Goal: Check status

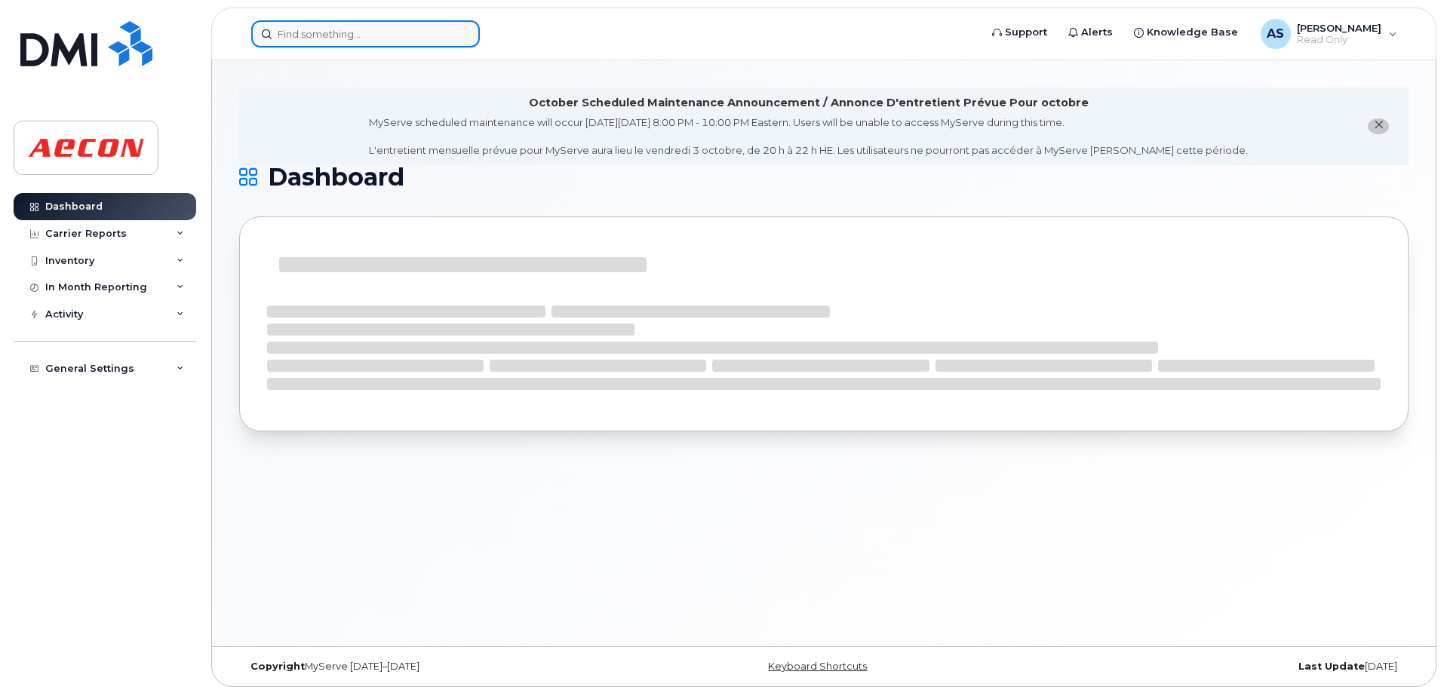
drag, startPoint x: 279, startPoint y: 41, endPoint x: 295, endPoint y: 38, distance: 16.1
click at [279, 41] on input at bounding box center [365, 33] width 229 height 27
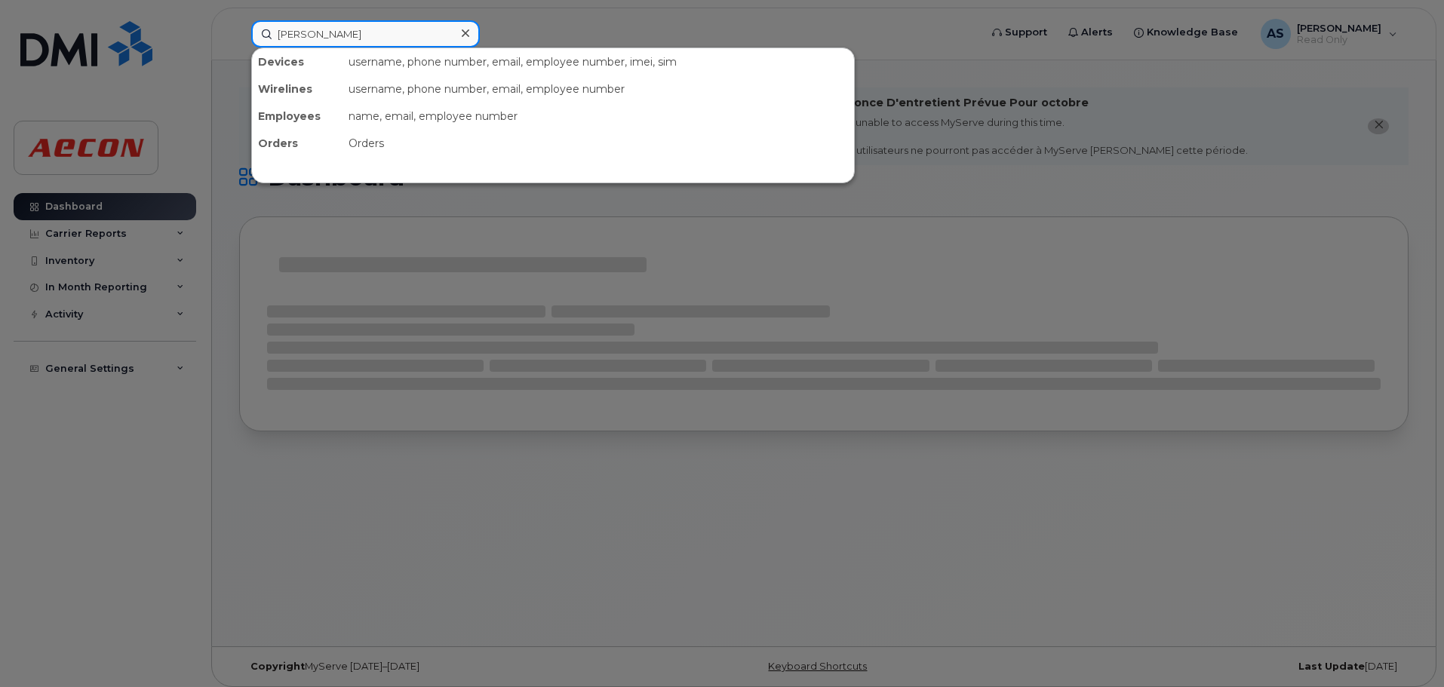
type input "ryan mcdonald"
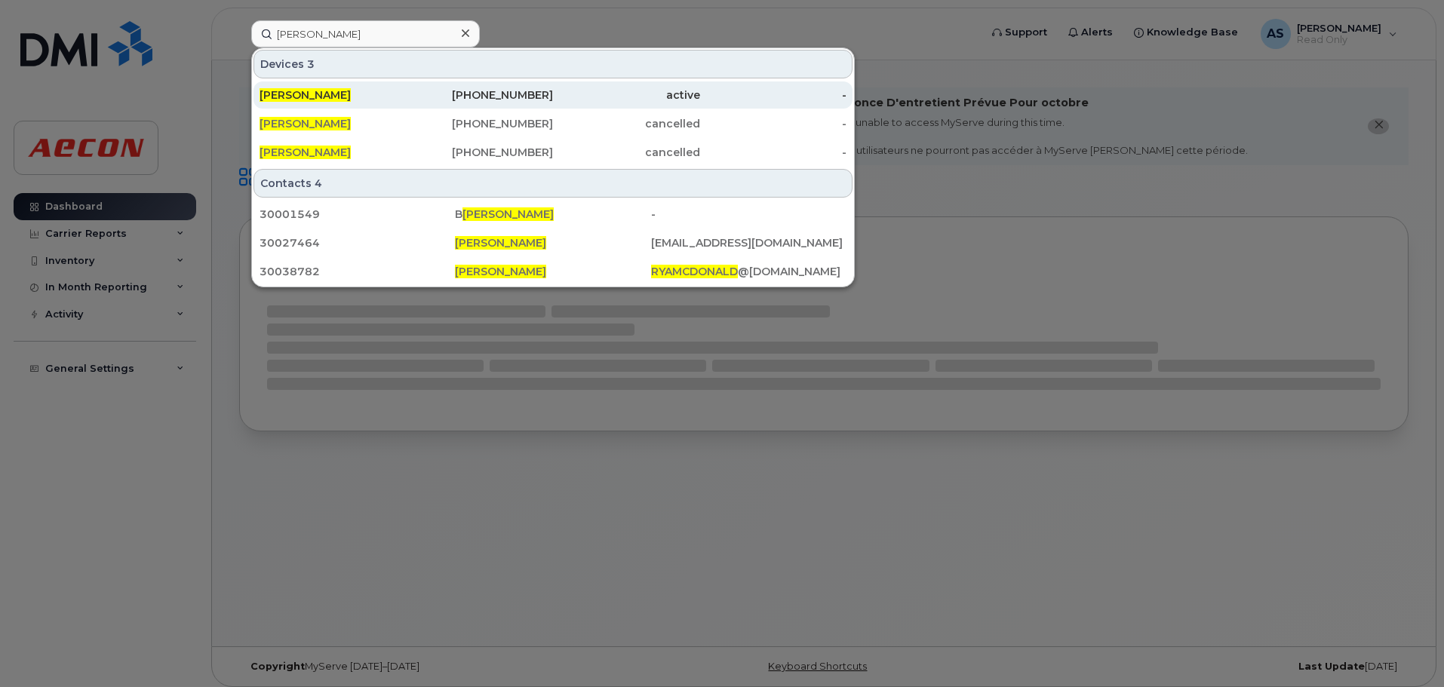
click at [536, 97] on div "403-928-3140" at bounding box center [480, 94] width 147 height 15
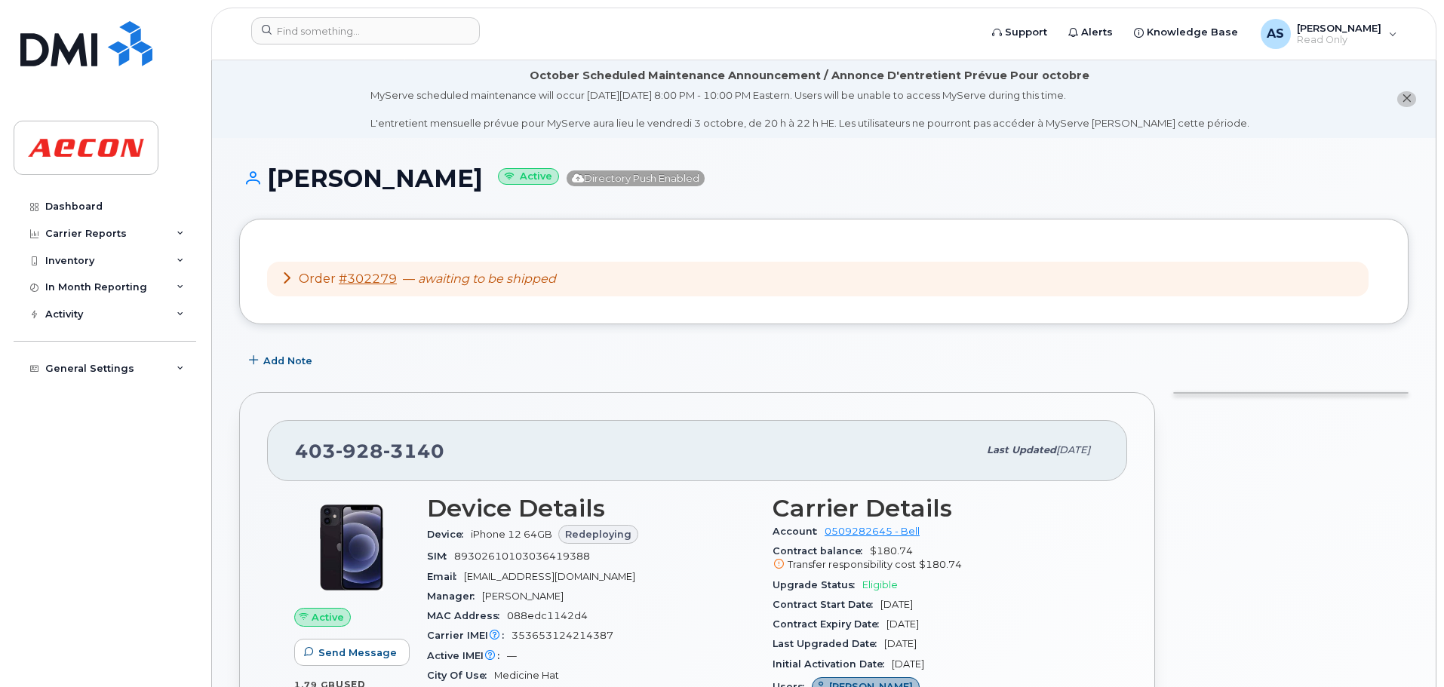
click at [281, 275] on icon at bounding box center [287, 278] width 12 height 12
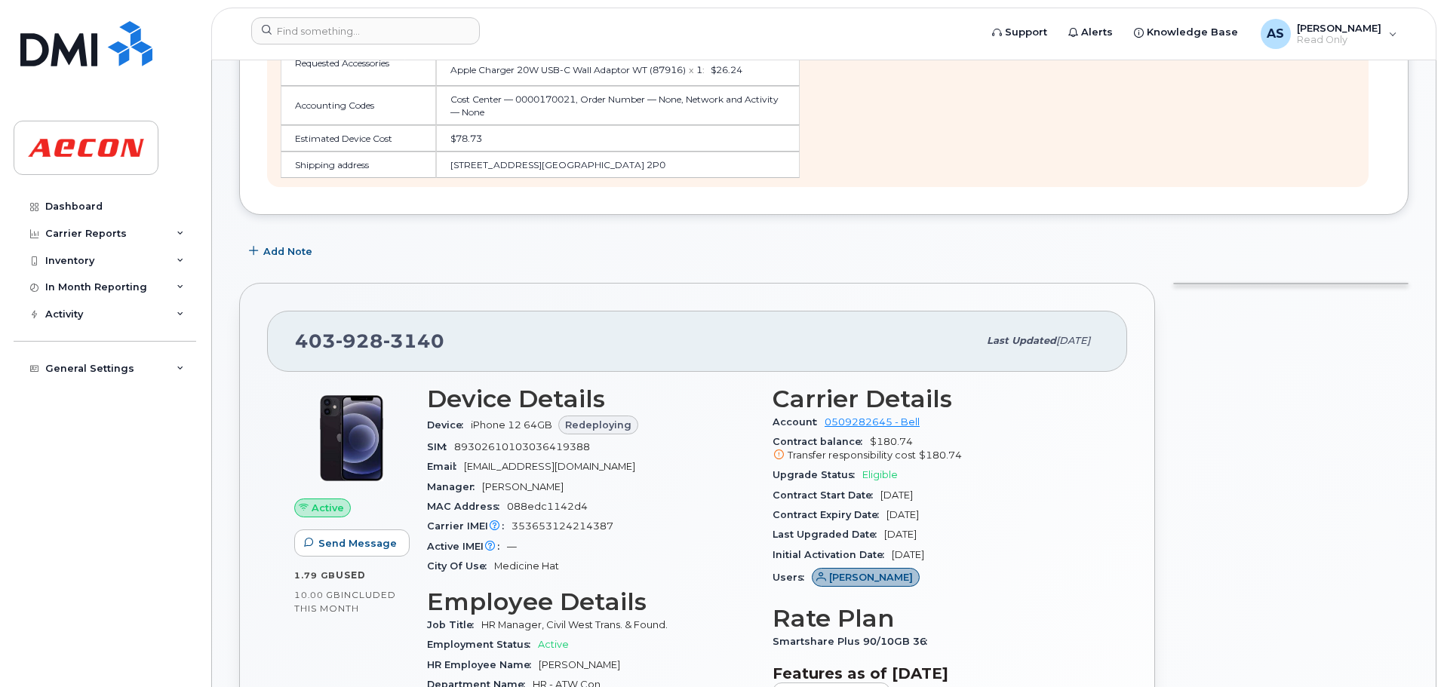
scroll to position [603, 0]
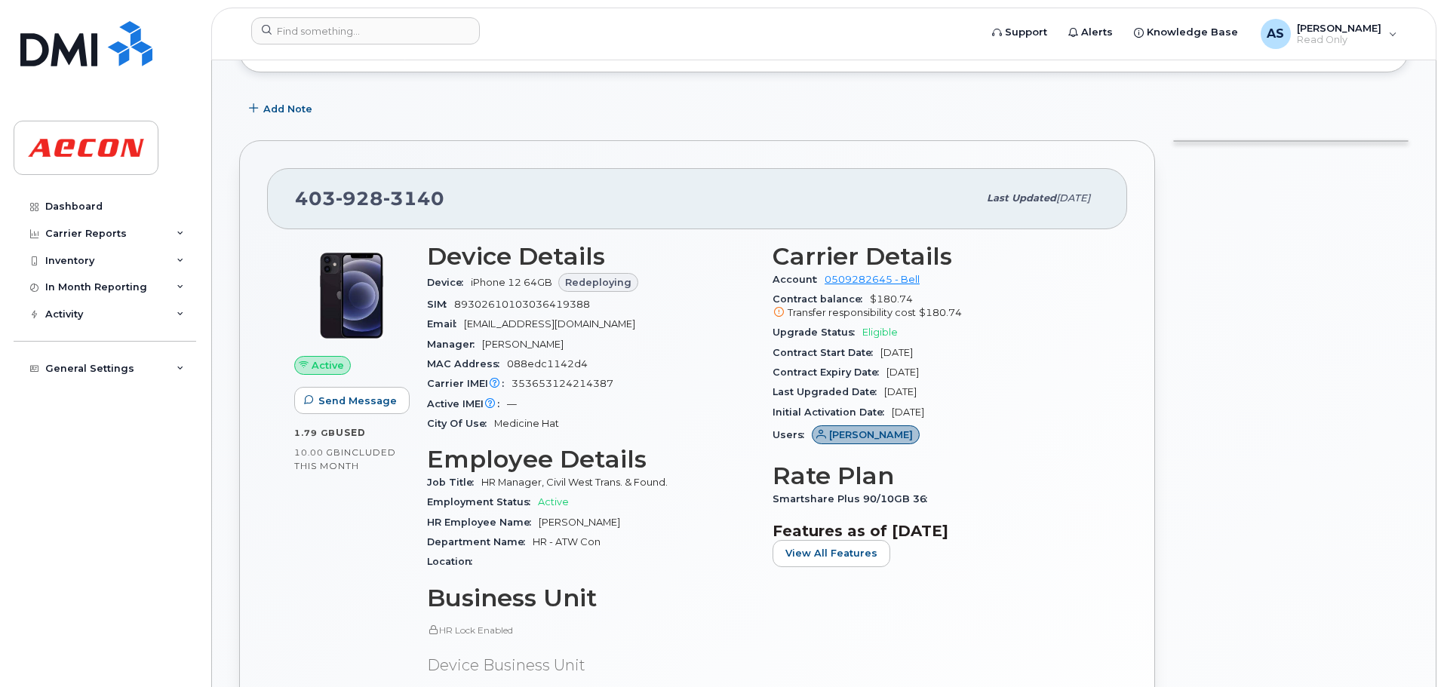
click at [699, 354] on div "MAC Address 088edc1142d4" at bounding box center [590, 364] width 327 height 20
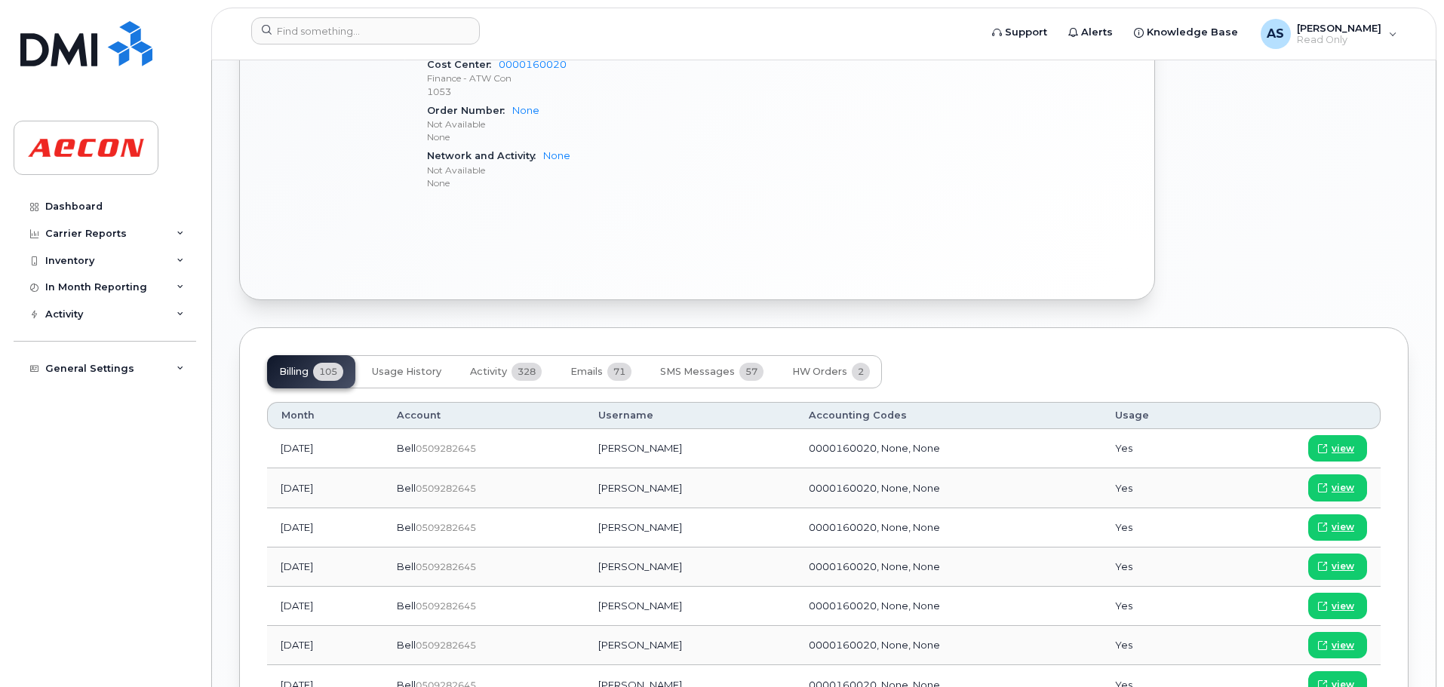
scroll to position [1358, 0]
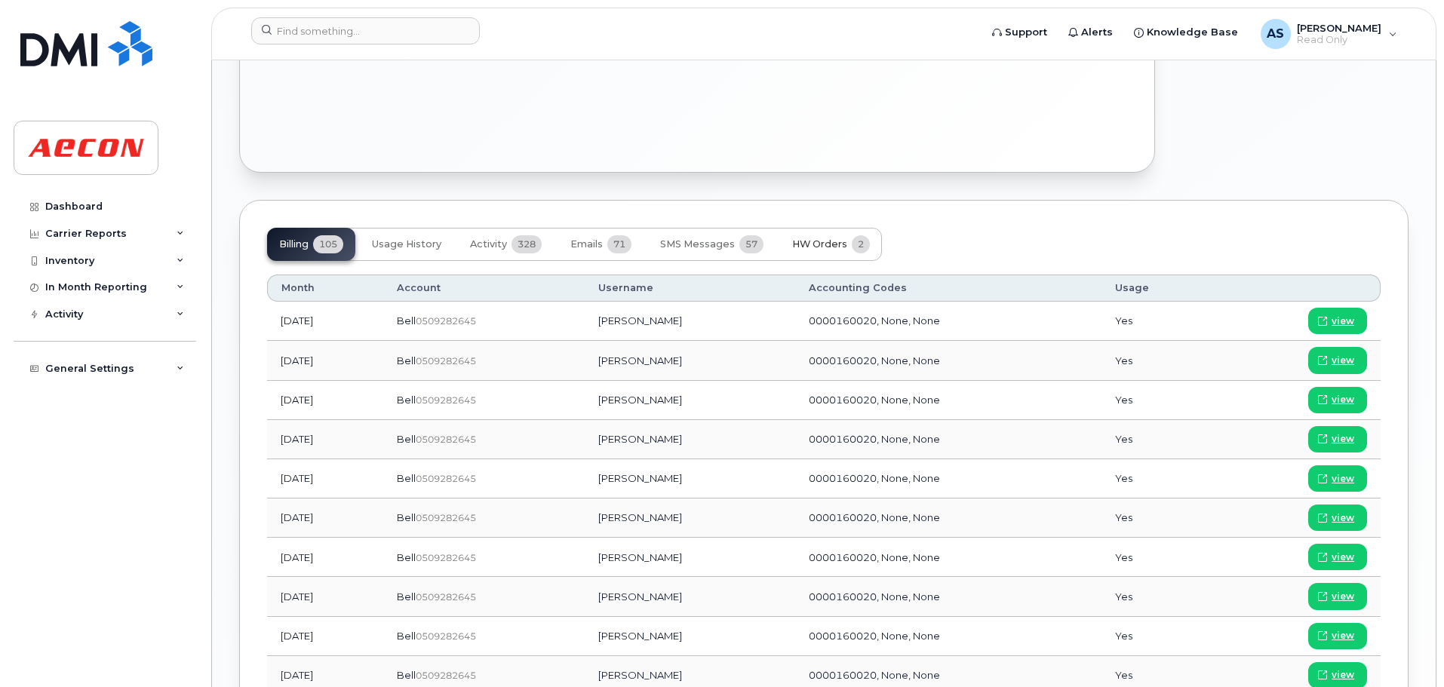
click at [821, 244] on span "HW Orders" at bounding box center [819, 244] width 55 height 12
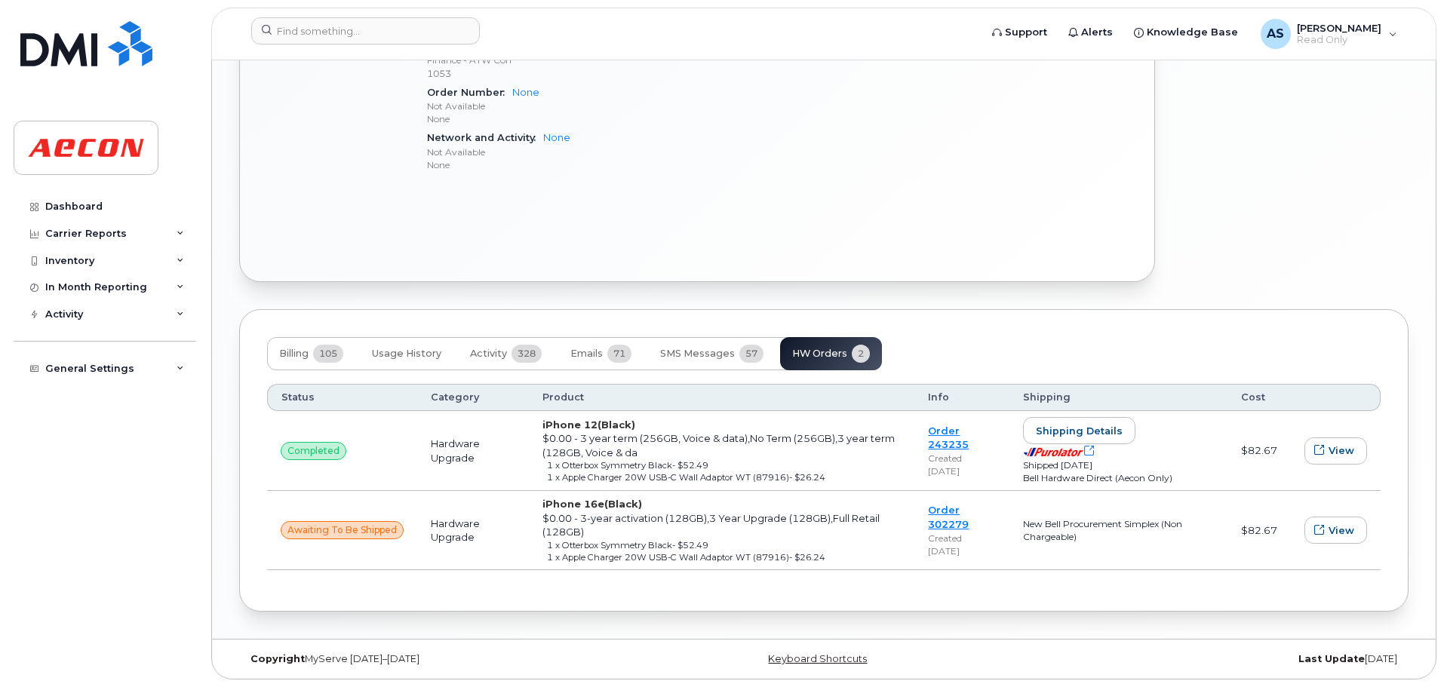
scroll to position [1248, 0]
click at [1066, 538] on div "New Bell Procurement Simplex (Non Chargeable)" at bounding box center [1118, 530] width 191 height 26
click at [823, 537] on div "$0.00 - 3-year activation (128GB),3 Year Upgrade (128GB),Full Retail (128GB)" at bounding box center [721, 525] width 359 height 28
click at [378, 532] on span "awaiting to be shipped" at bounding box center [341, 530] width 109 height 14
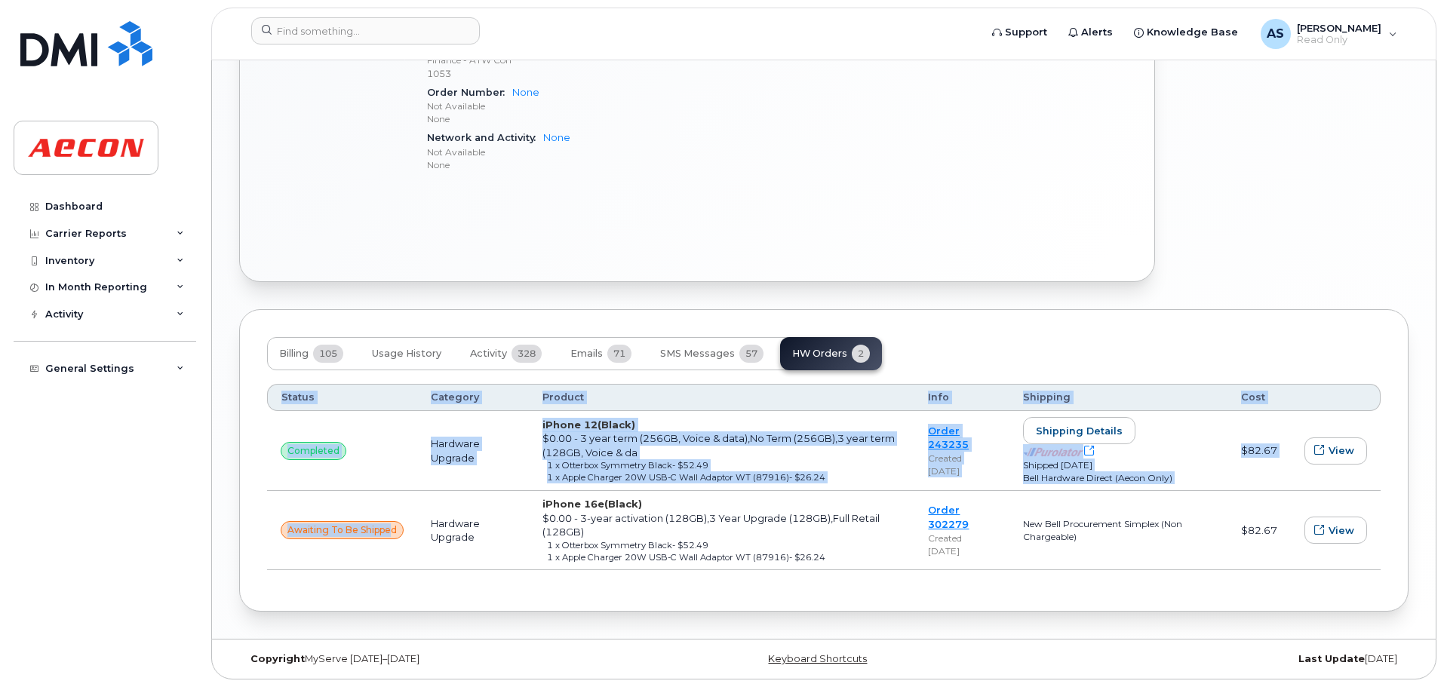
drag, startPoint x: 394, startPoint y: 528, endPoint x: 253, endPoint y: 521, distance: 141.2
click at [253, 521] on div "Billing 105 Usage History Activity 328 Emails 71 SMS Messages 57 HW Orders 2 St…" at bounding box center [823, 460] width 1169 height 302
click at [354, 529] on span "awaiting to be shipped" at bounding box center [341, 530] width 109 height 14
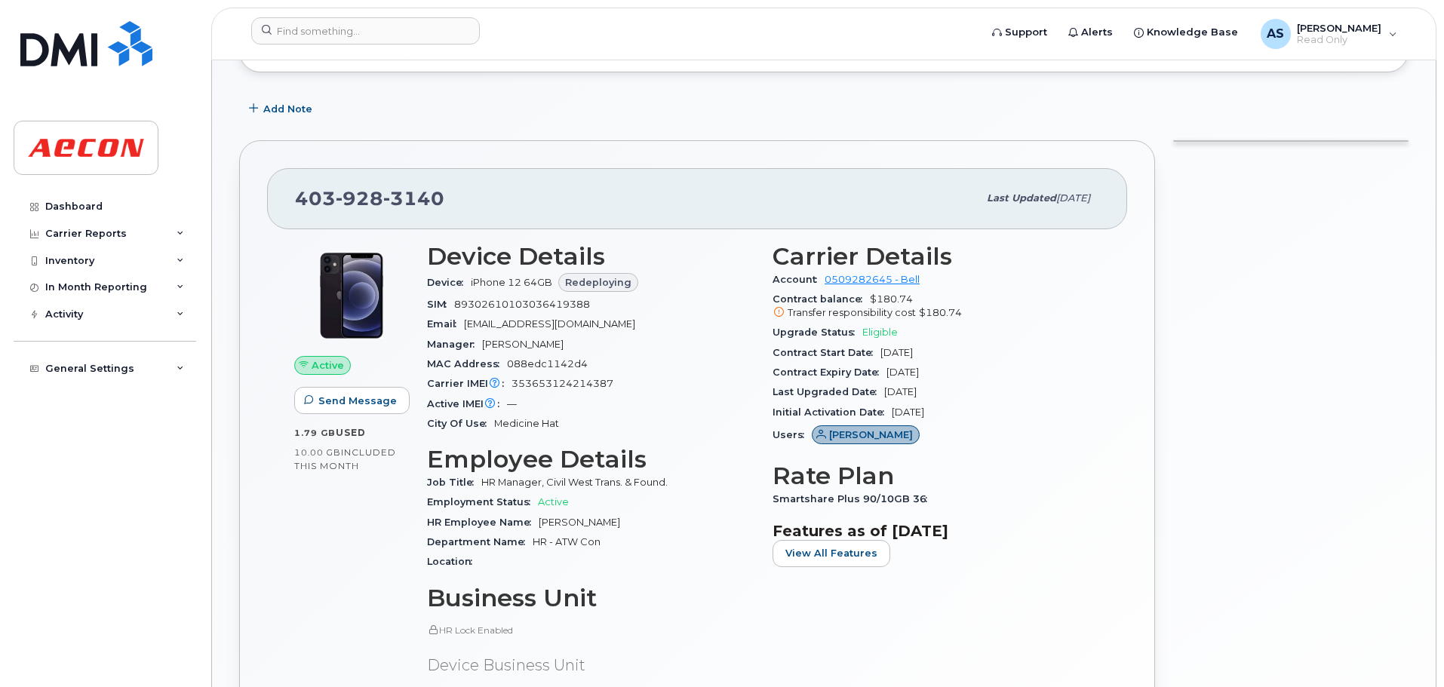
scroll to position [1207, 0]
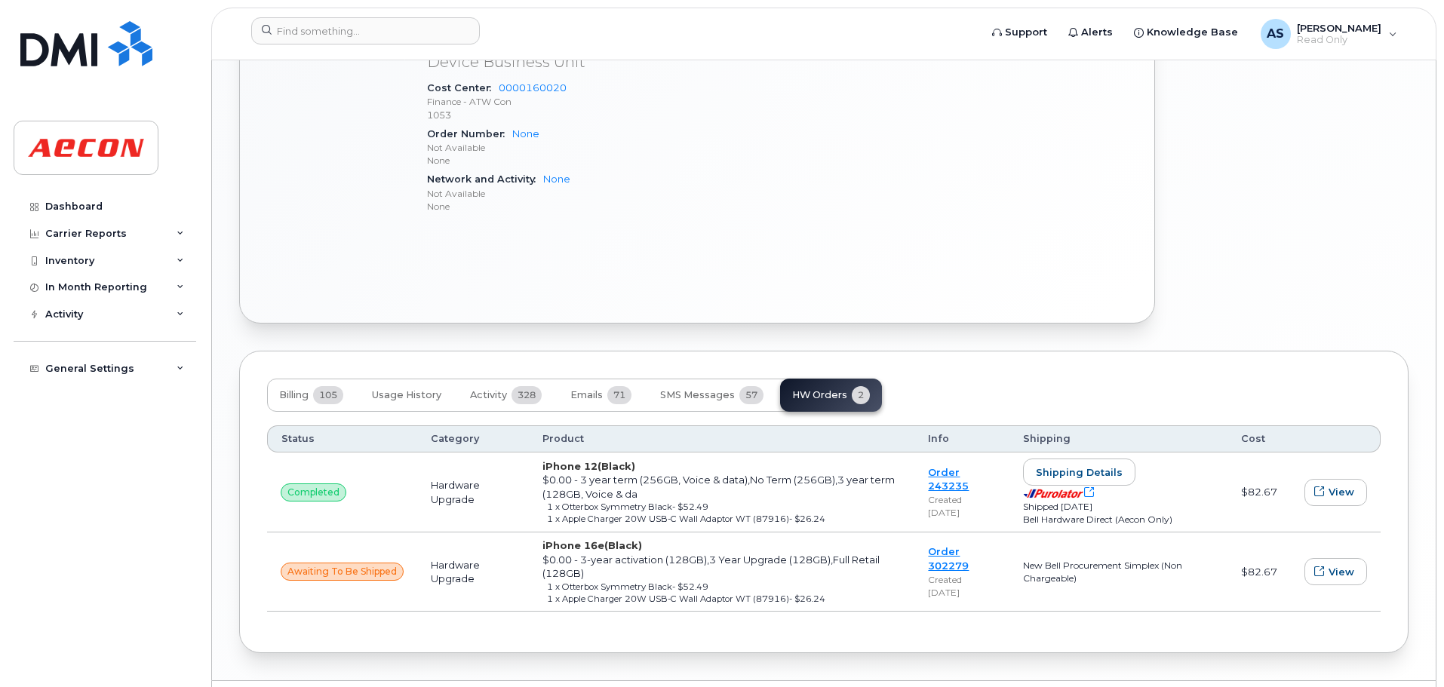
drag, startPoint x: 1227, startPoint y: 225, endPoint x: 1217, endPoint y: 161, distance: 64.2
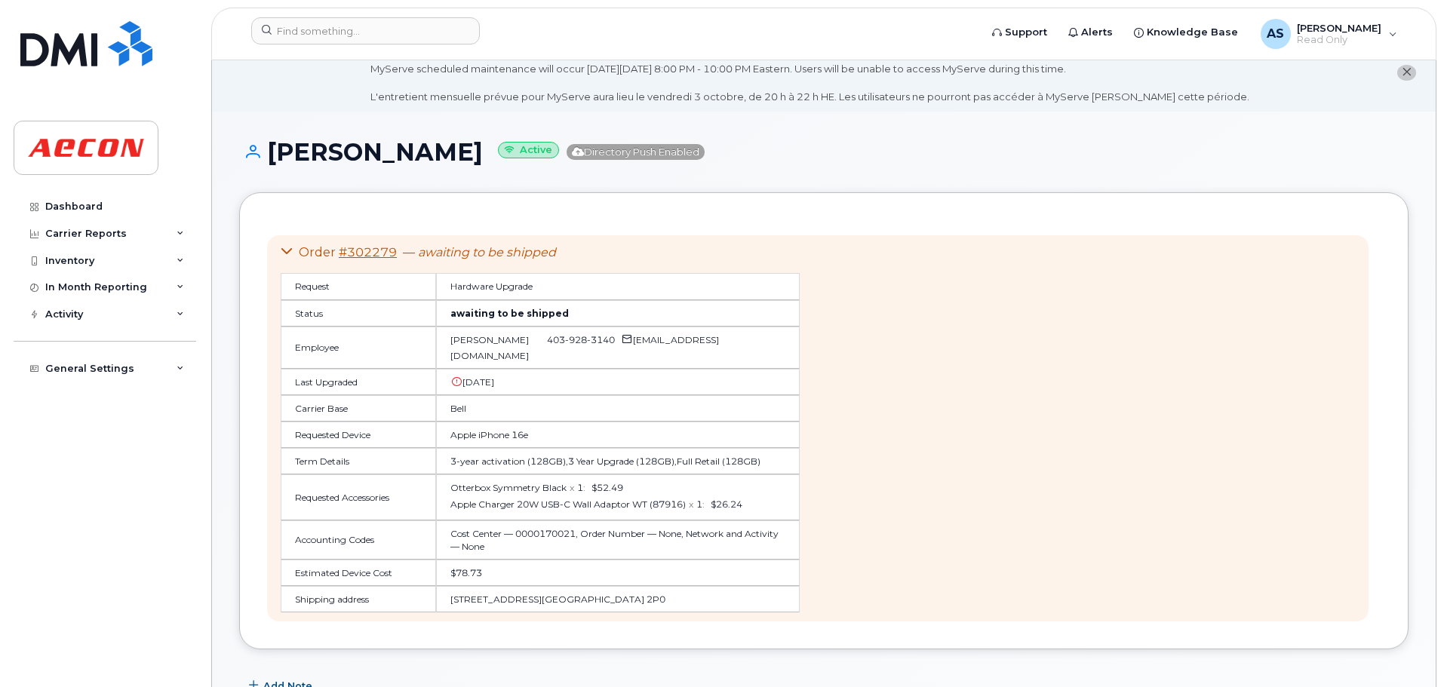
scroll to position [0, 0]
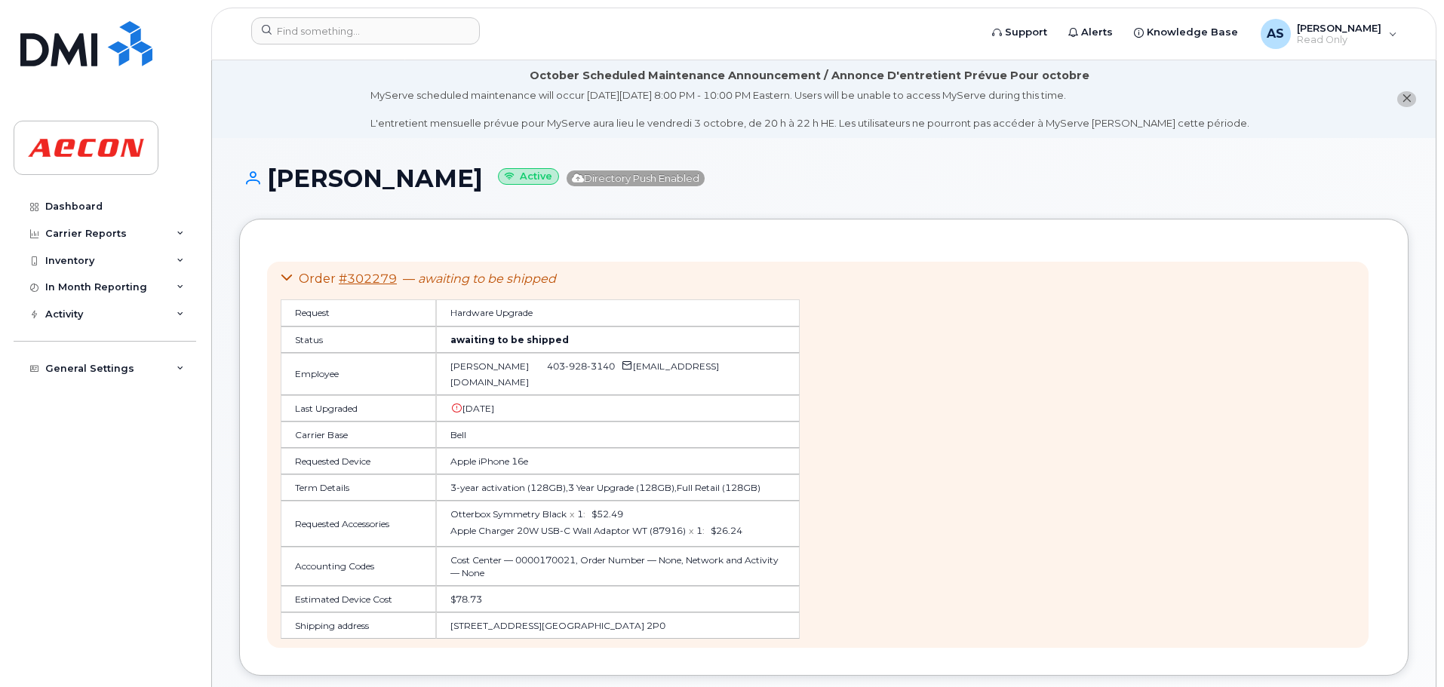
click at [1232, 179] on h1 "[PERSON_NAME] Active Directory Push Enabled" at bounding box center [823, 178] width 1169 height 26
click at [1412, 101] on button "close notification" at bounding box center [1406, 99] width 19 height 16
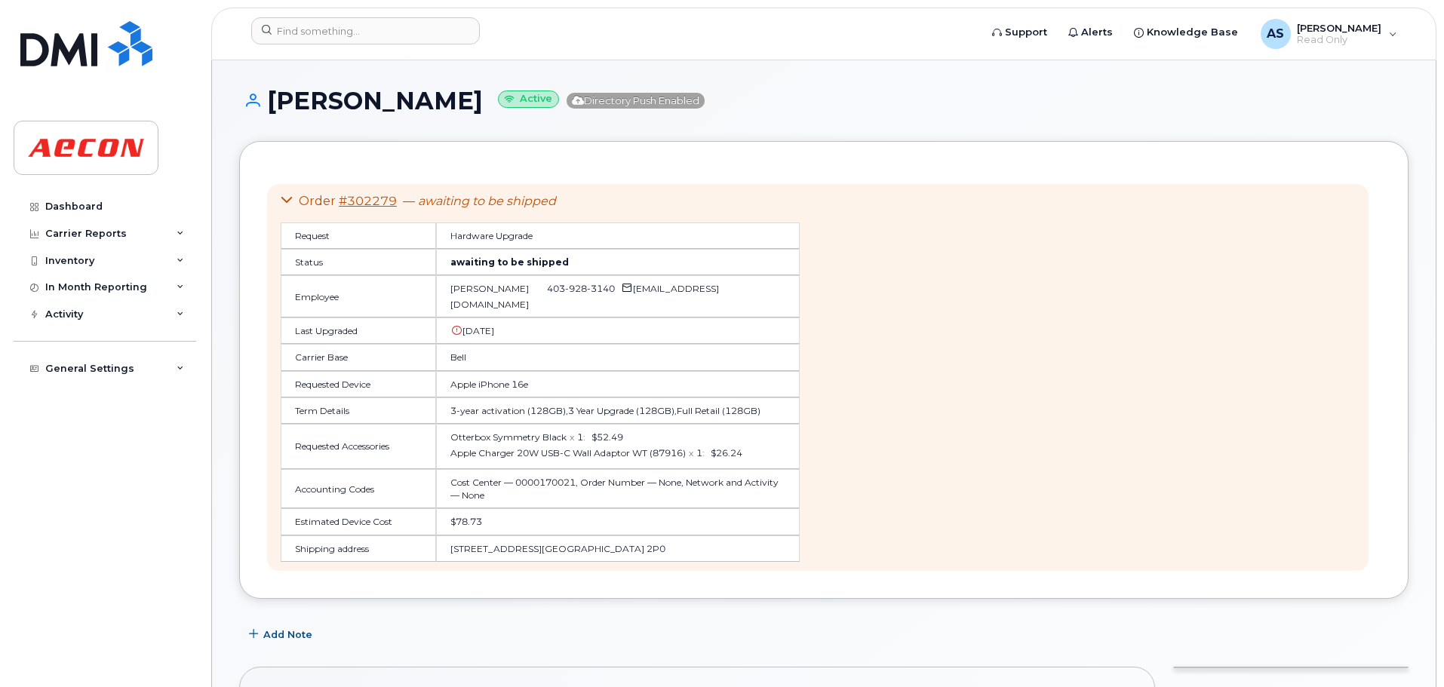
click at [914, 101] on h1 "[PERSON_NAME] Active Directory Push Enabled" at bounding box center [823, 100] width 1169 height 26
click at [861, 103] on h1 "[PERSON_NAME] Active Directory Push Enabled" at bounding box center [823, 100] width 1169 height 26
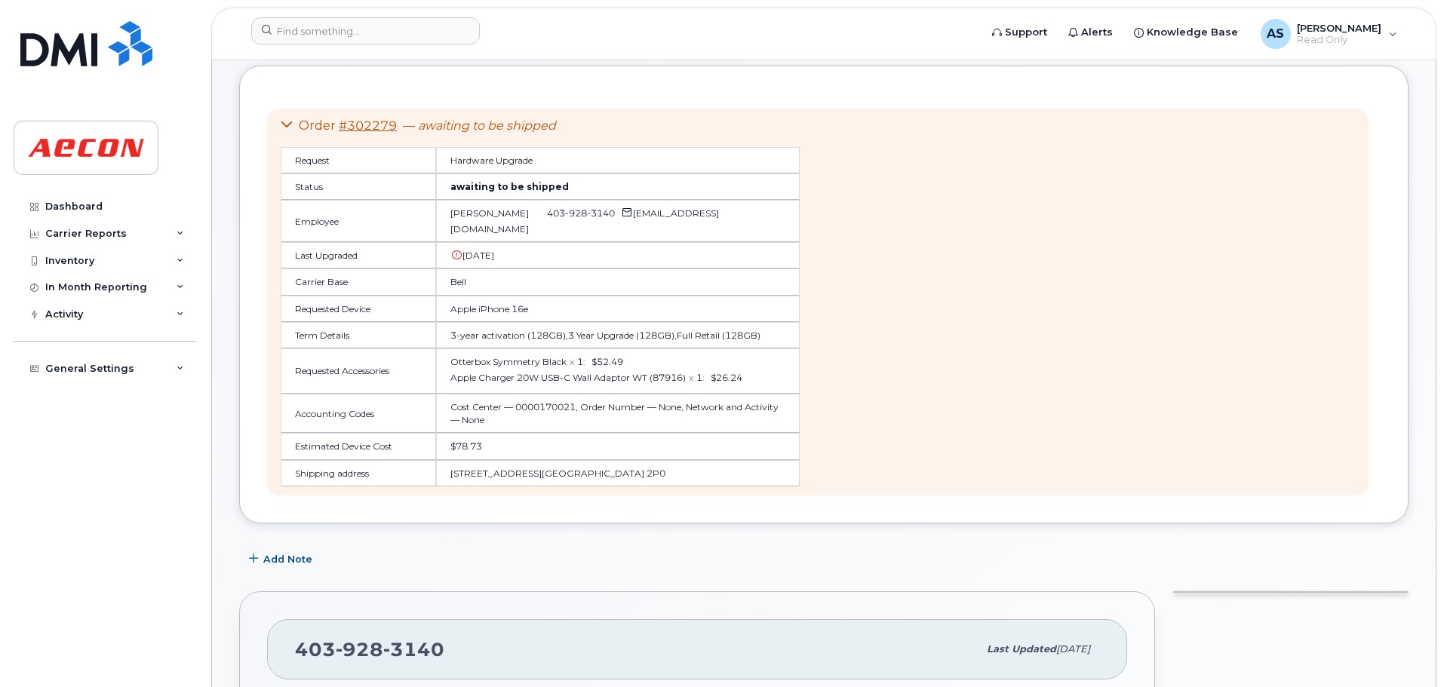
click at [890, 347] on div "Order #302279 — awaiting to be shipped Request Hardware Upgrade Status awaiting…" at bounding box center [817, 302] width 1101 height 387
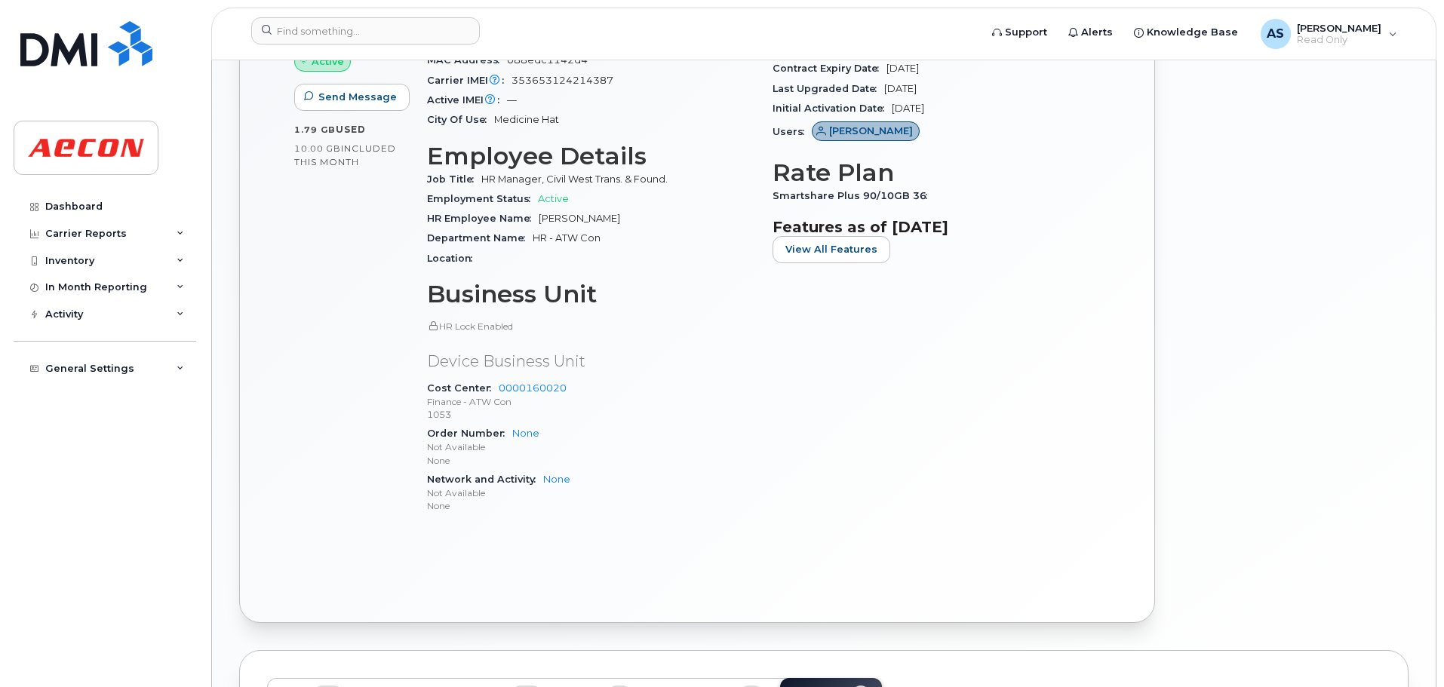
scroll to position [1171, 0]
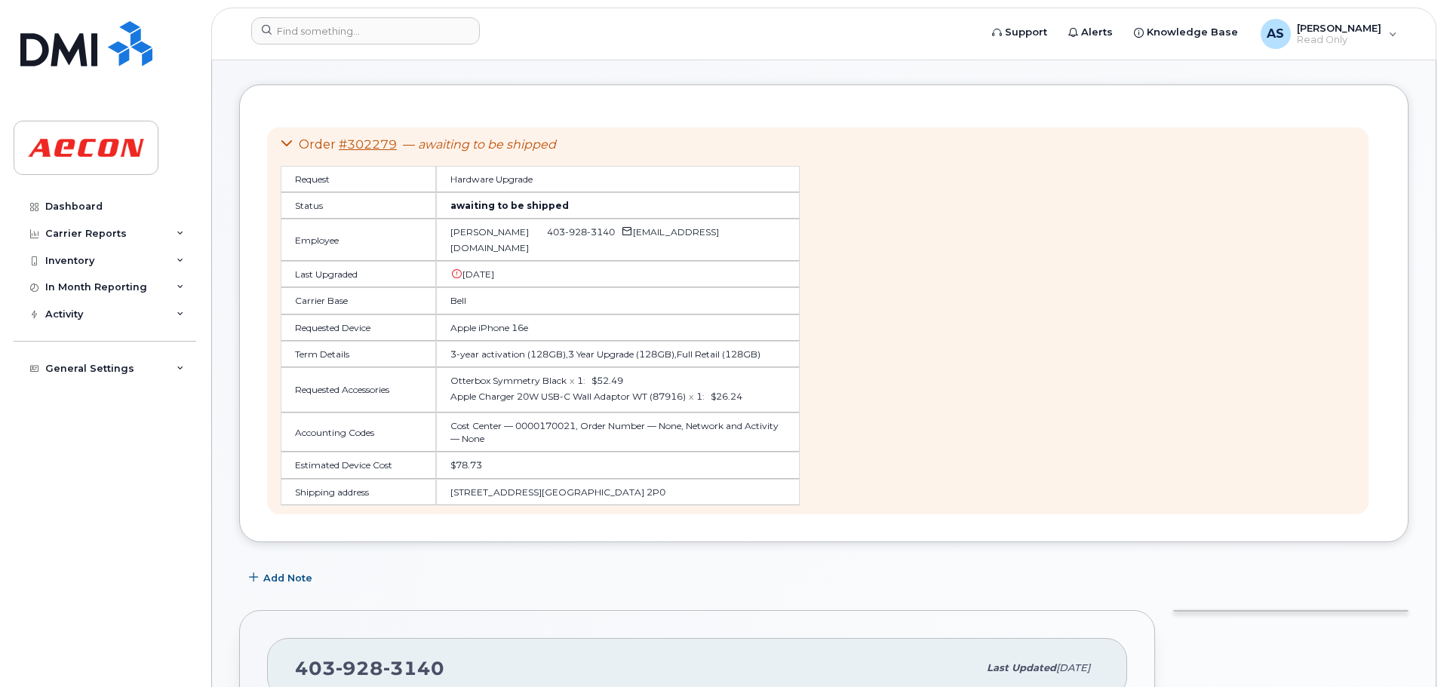
scroll to position [0, 0]
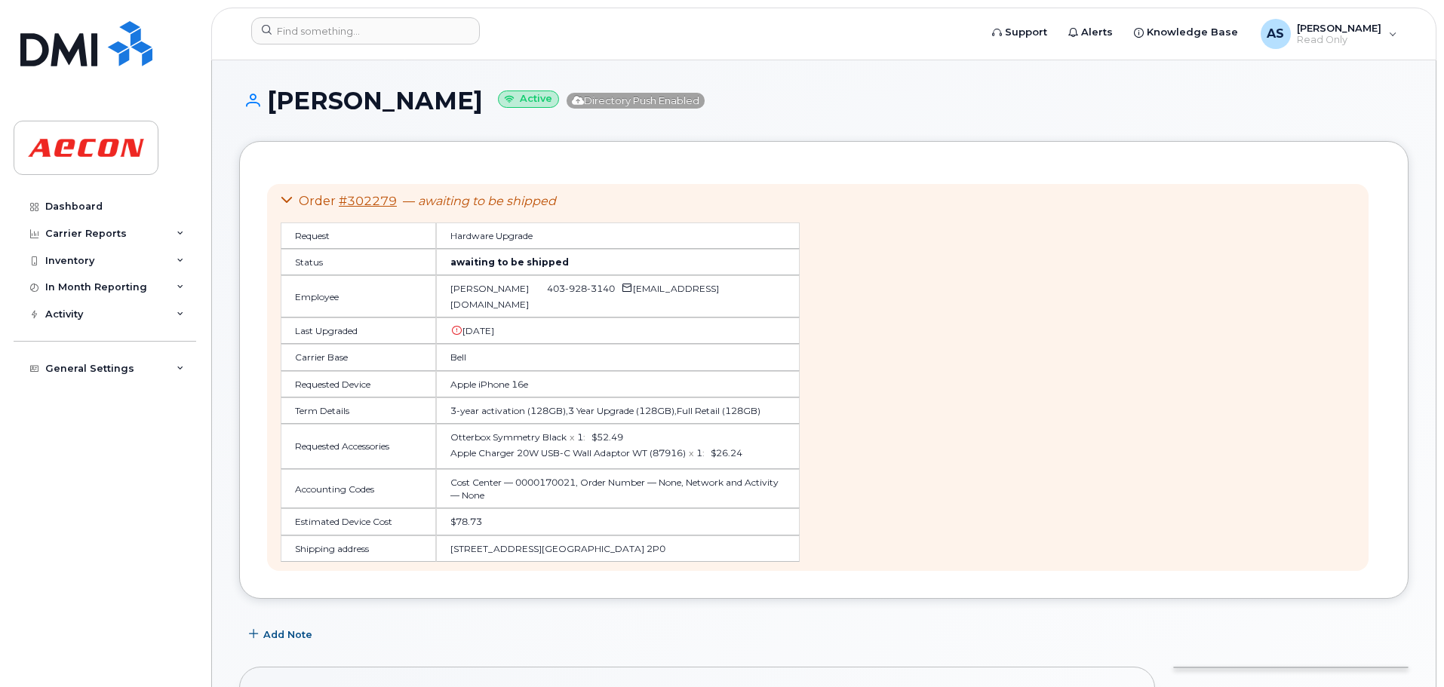
click at [796, 122] on div "[PERSON_NAME] Active Directory Push Enabled" at bounding box center [823, 114] width 1169 height 54
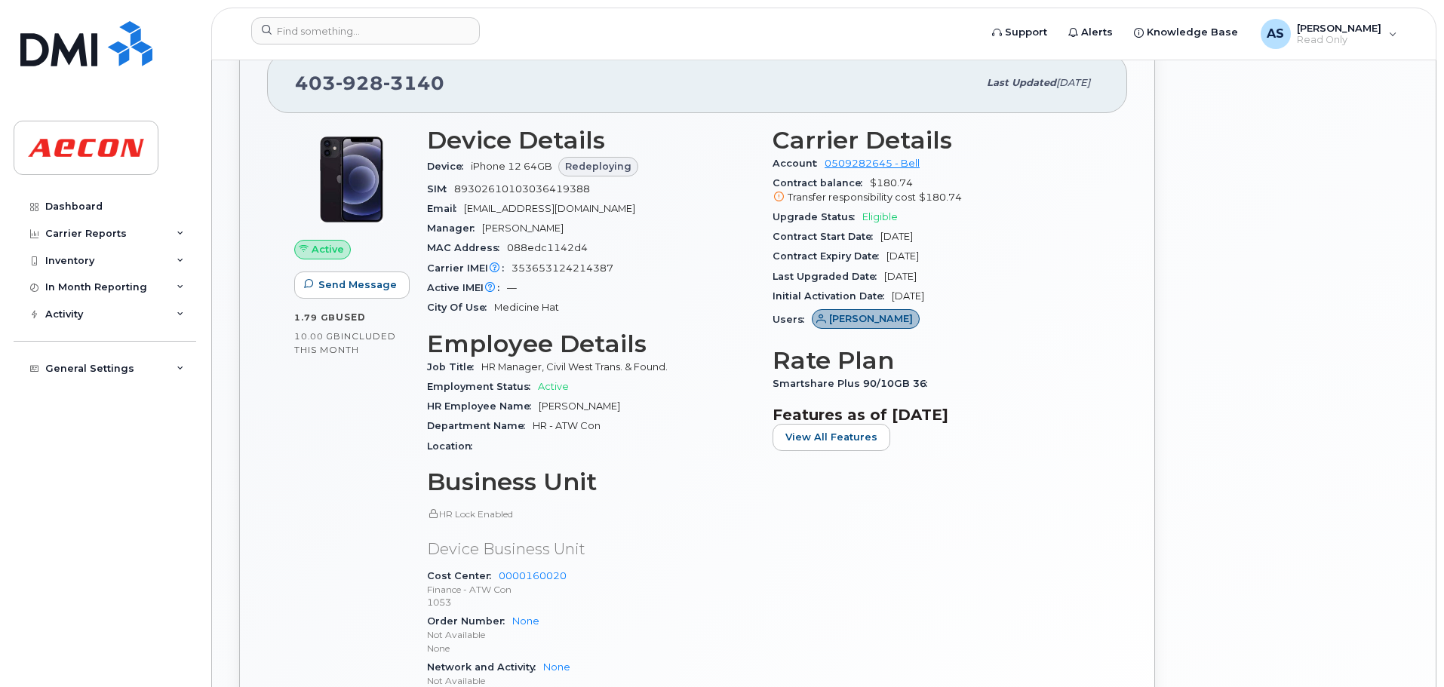
scroll to position [603, 0]
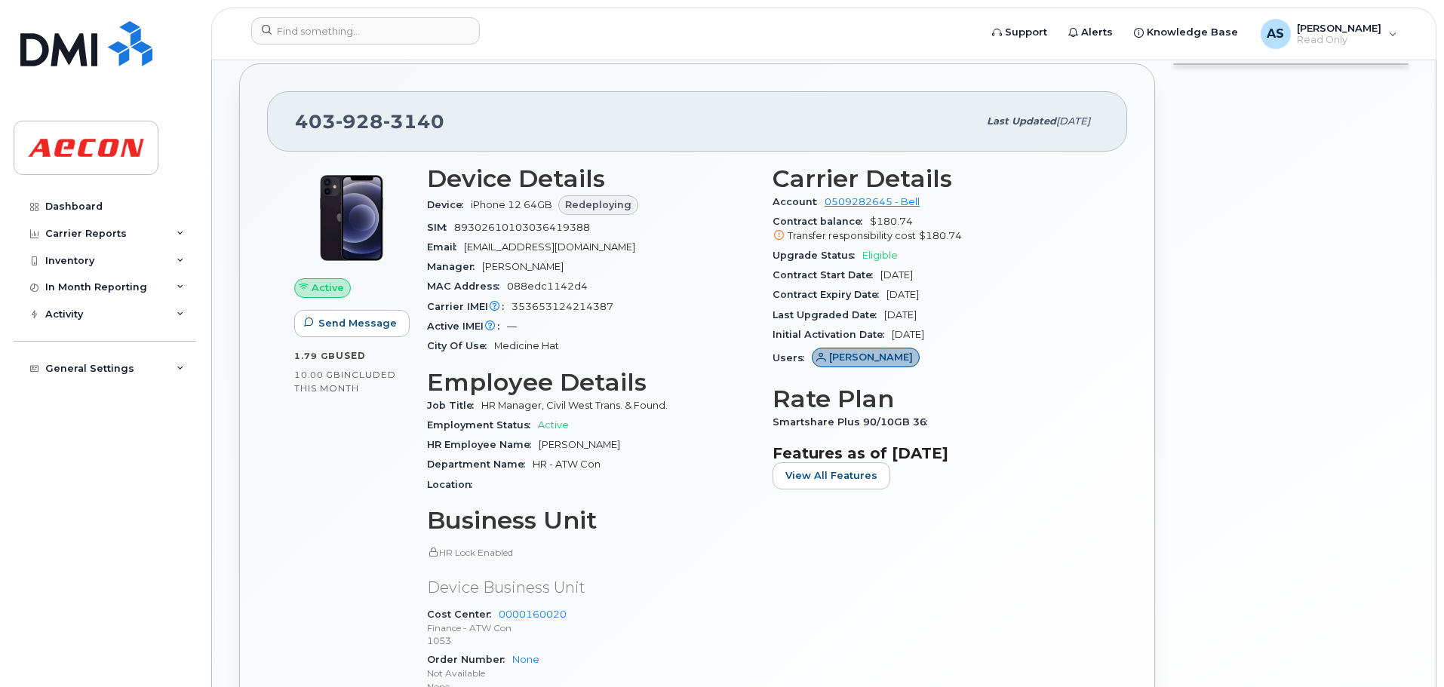
click at [1185, 269] on div at bounding box center [1290, 456] width 253 height 805
click at [1200, 397] on div at bounding box center [1290, 456] width 253 height 805
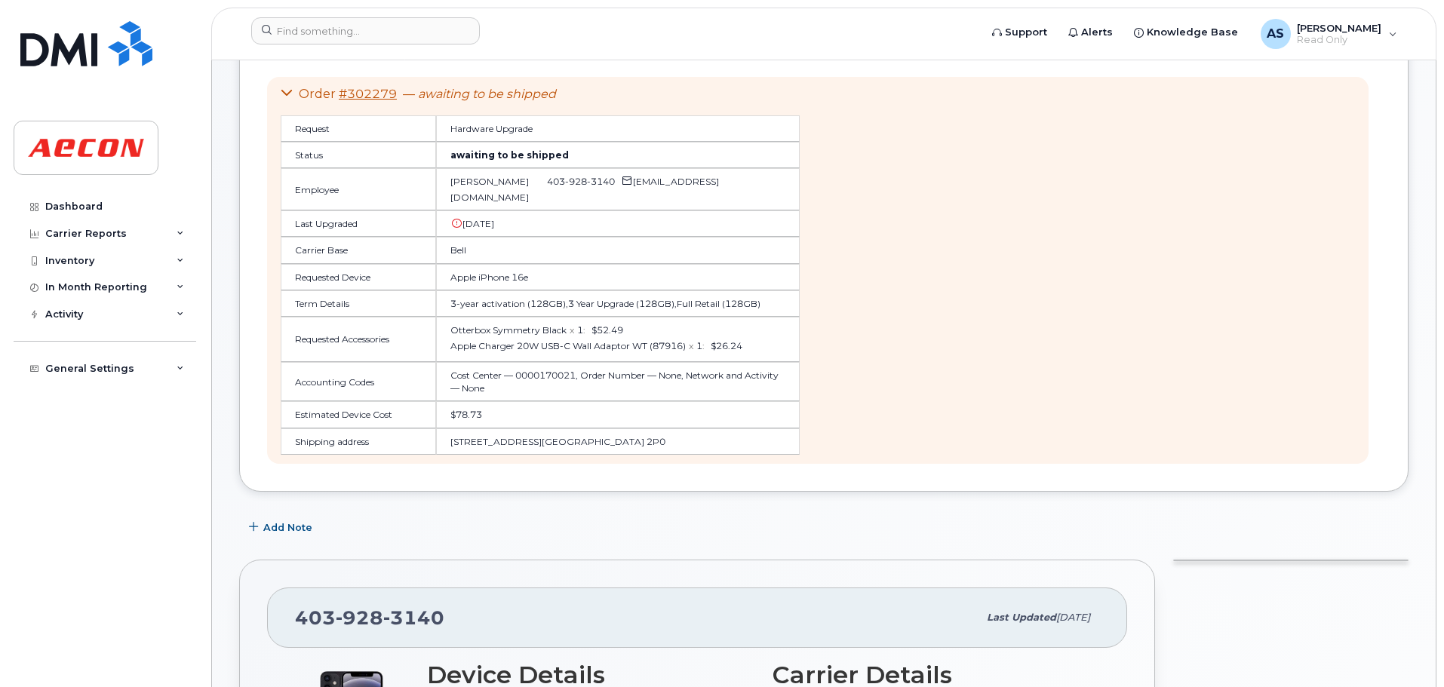
scroll to position [0, 0]
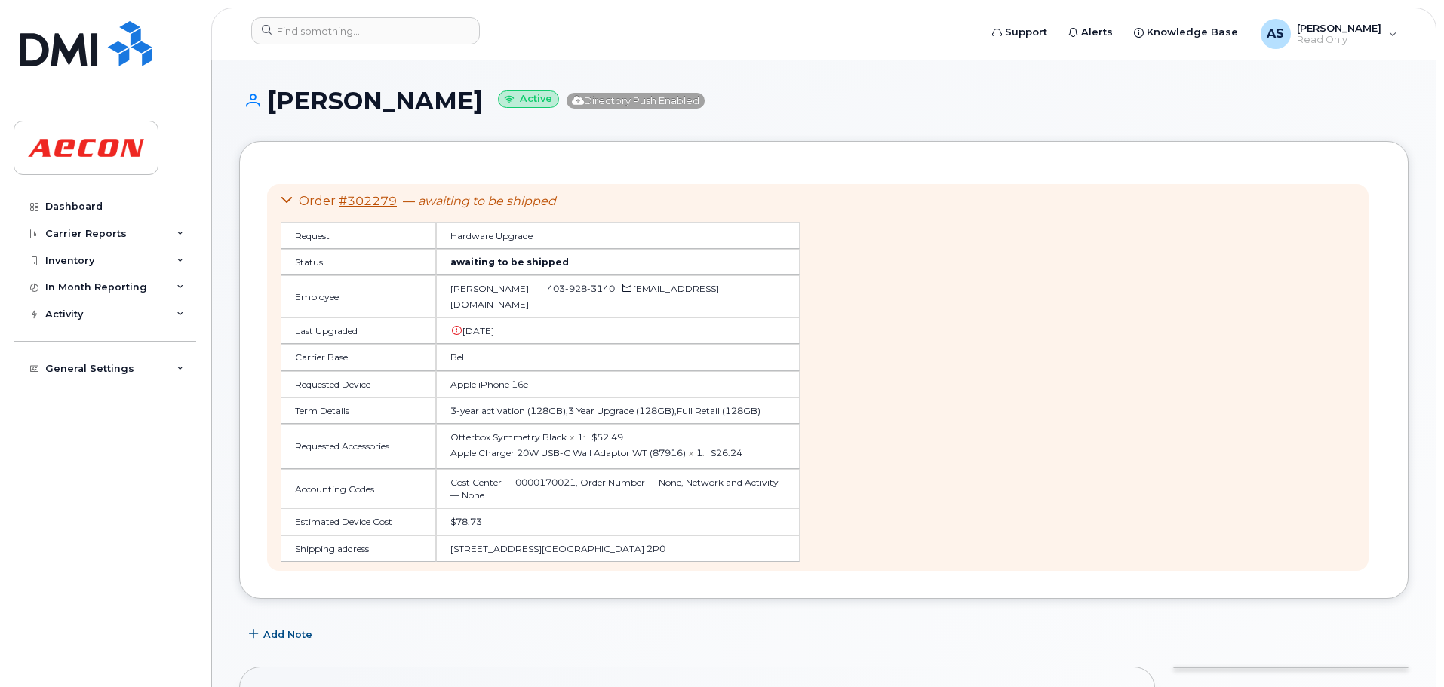
drag, startPoint x: 1096, startPoint y: 100, endPoint x: 1133, endPoint y: 66, distance: 49.7
click at [1096, 98] on h1 "[PERSON_NAME] Active Directory Push Enabled" at bounding box center [823, 100] width 1169 height 26
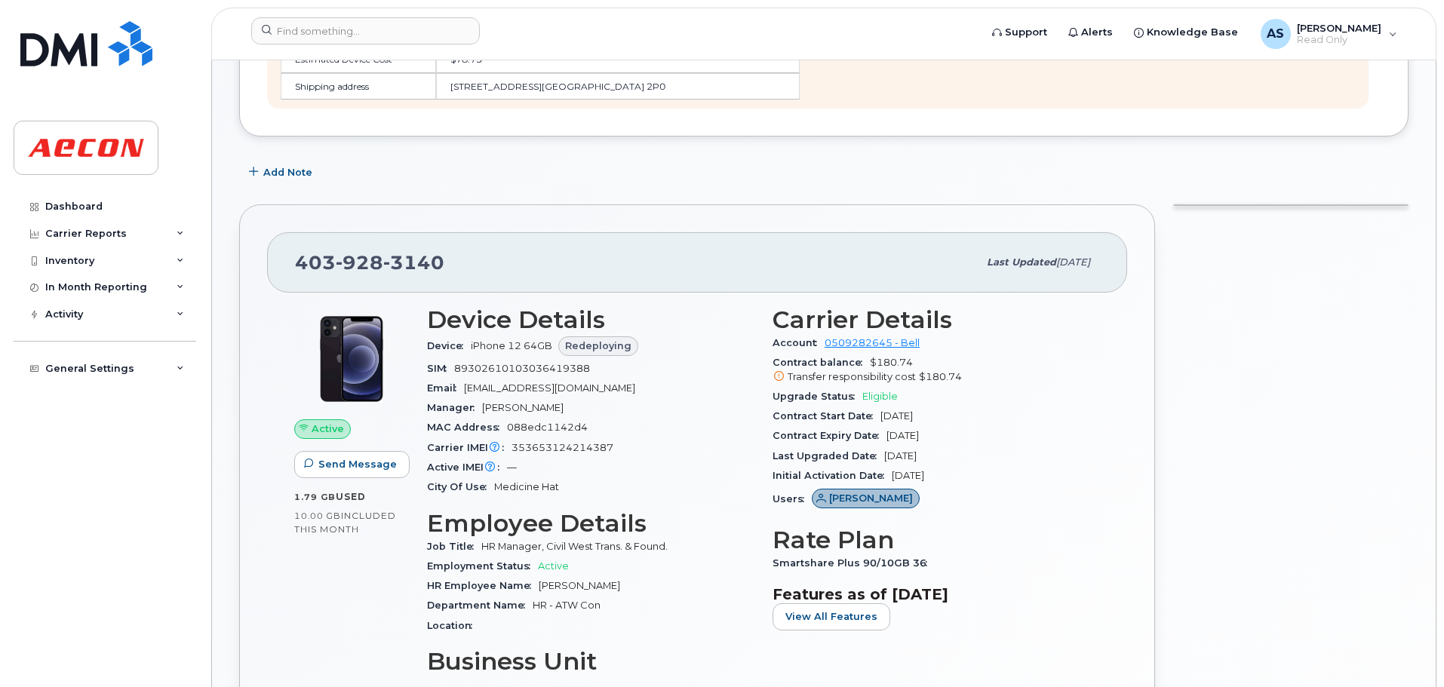
scroll to position [679, 0]
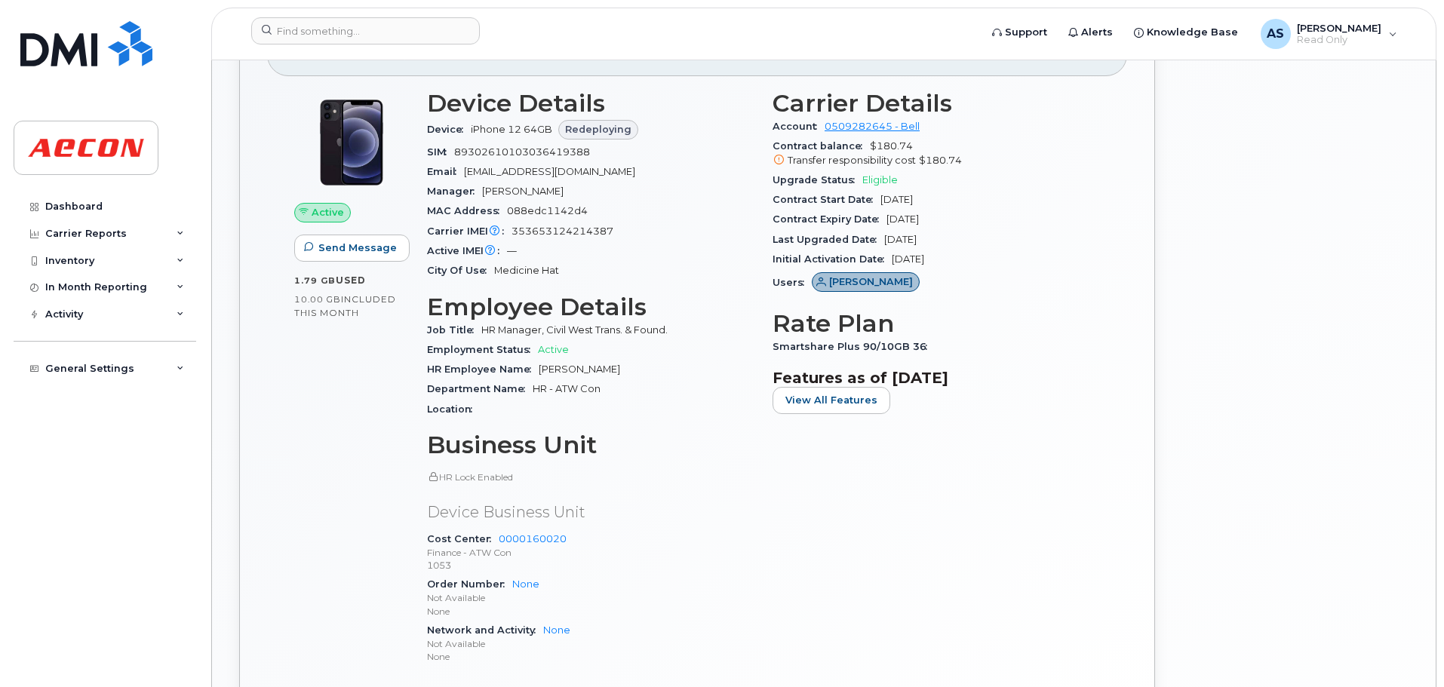
click at [1201, 373] on div at bounding box center [1290, 381] width 253 height 805
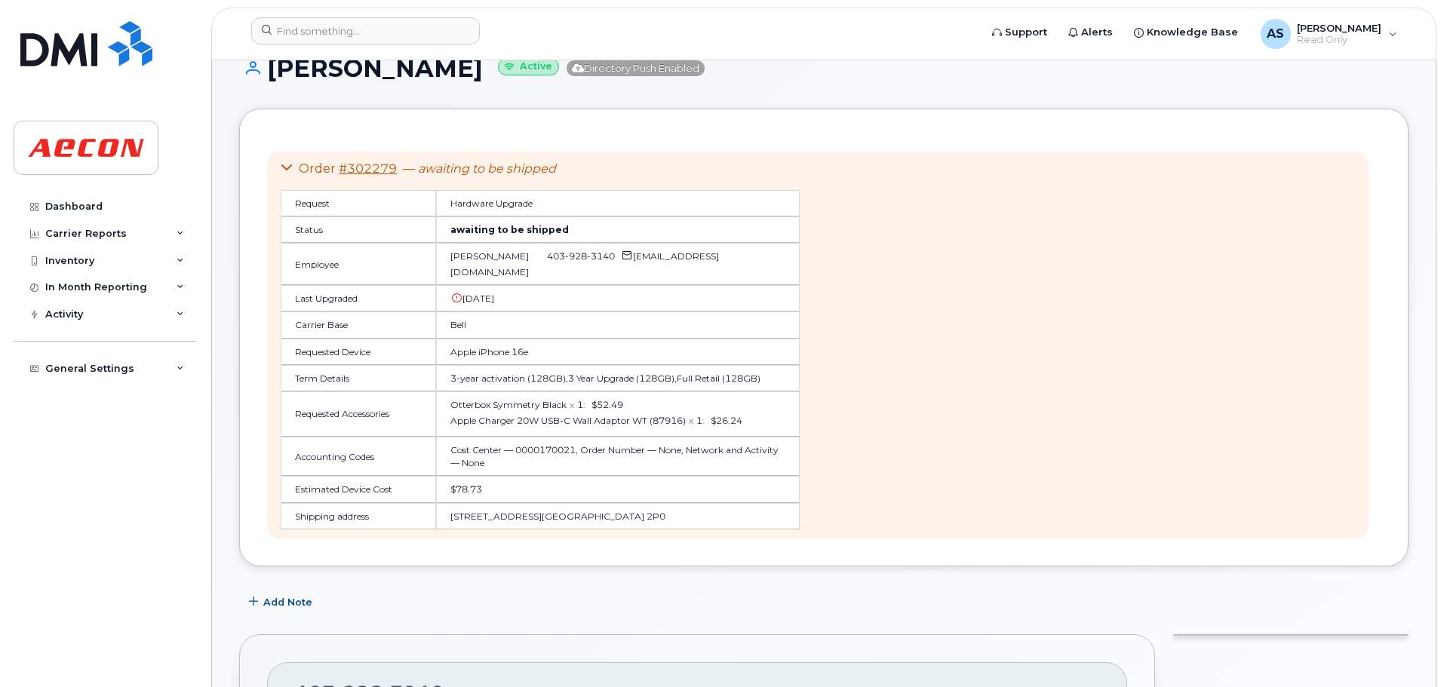
scroll to position [0, 0]
